Goal: Check status

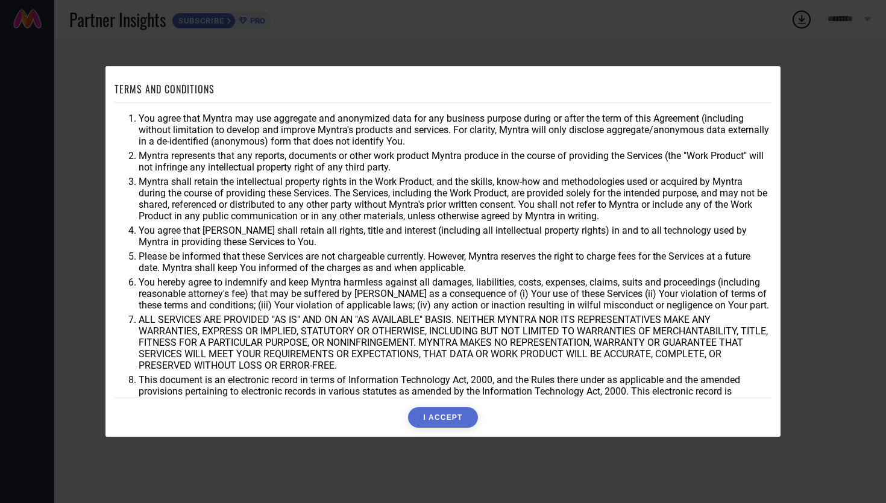
click at [437, 408] on button "I ACCEPT" at bounding box center [442, 417] width 69 height 20
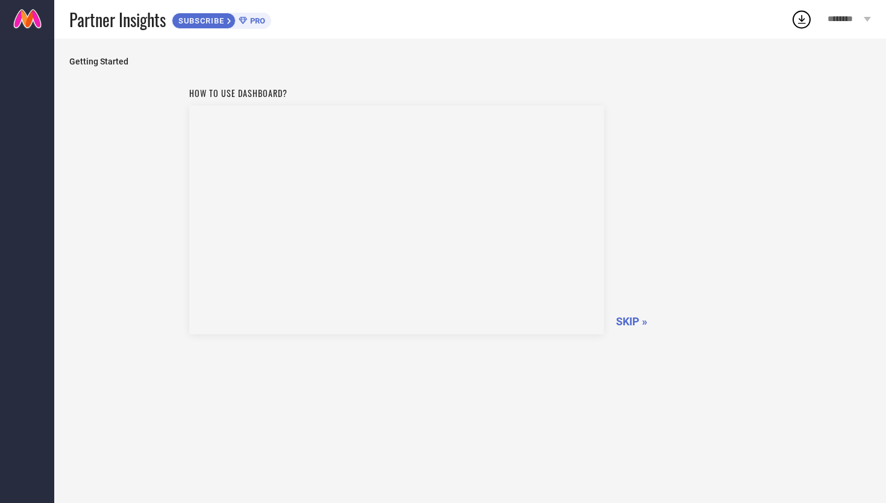
click at [626, 326] on span "SKIP »" at bounding box center [631, 321] width 31 height 13
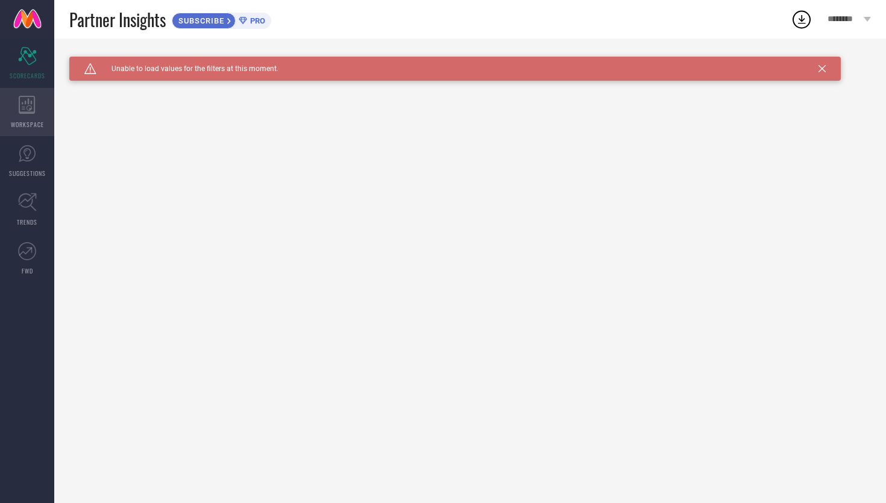
click at [23, 112] on icon at bounding box center [27, 105] width 16 height 18
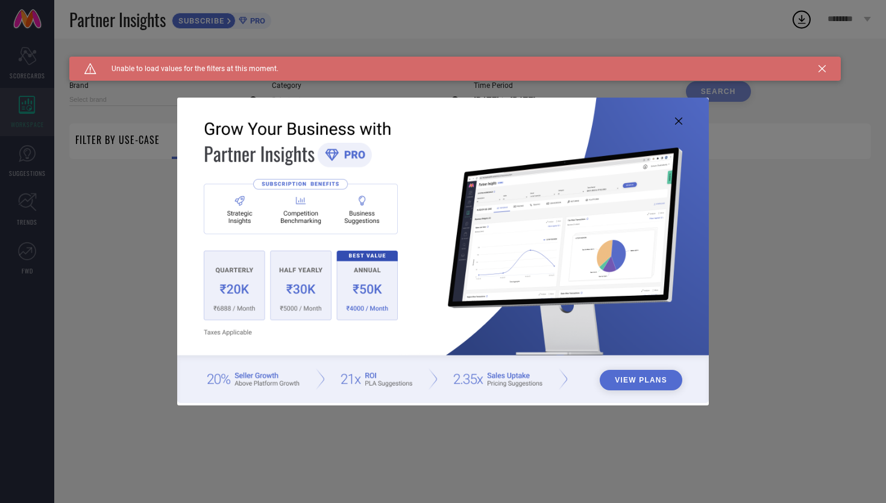
type input "1 STOP FASHION"
type input "All"
